Goal: Task Accomplishment & Management: Manage account settings

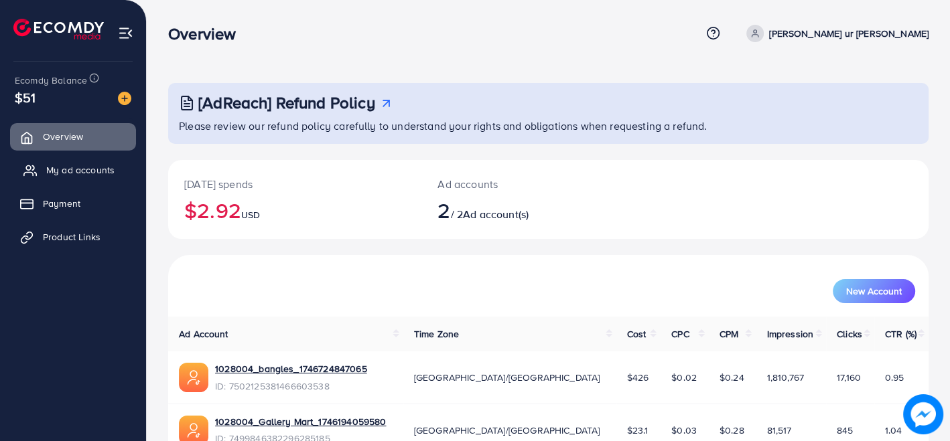
click at [76, 171] on span "My ad accounts" at bounding box center [80, 169] width 68 height 13
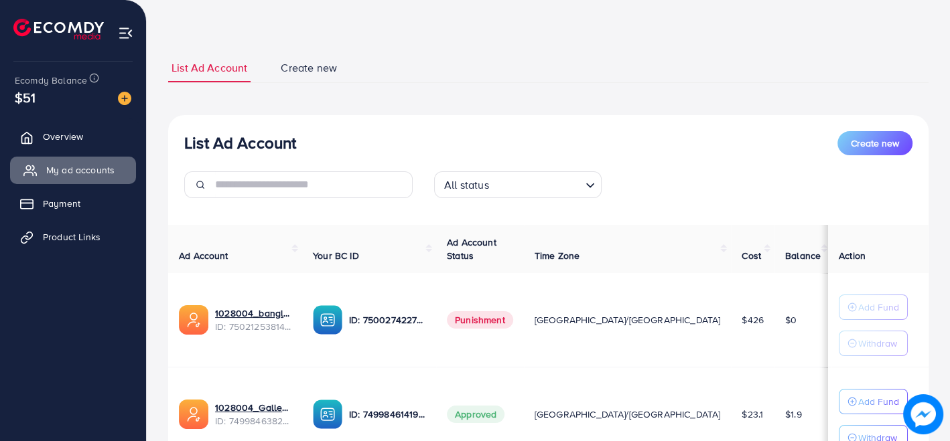
scroll to position [161, 0]
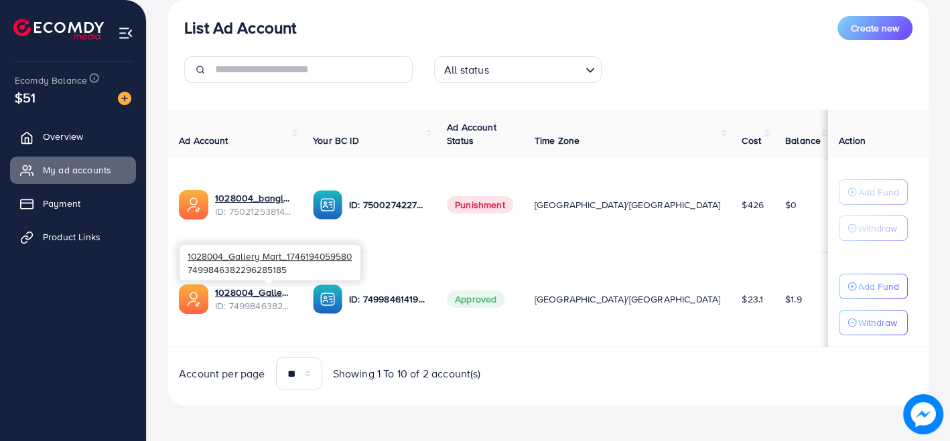
click at [261, 264] on div "1028004_Gallery Mart_1746194059580 7499846382296285185" at bounding box center [270, 263] width 181 height 36
click at [261, 263] on div "1028004_Gallery Mart_1746194059580 7499846382296285185" at bounding box center [270, 263] width 181 height 36
drag, startPoint x: 180, startPoint y: 251, endPoint x: 322, endPoint y: 269, distance: 142.5
click at [322, 269] on div "1028004_Gallery Mart_1746194059580 7499846382296285185" at bounding box center [270, 263] width 181 height 36
copy div "1028004_Gallery Mart_1746194059580 7499846382296285185"
